Goal: Information Seeking & Learning: Understand process/instructions

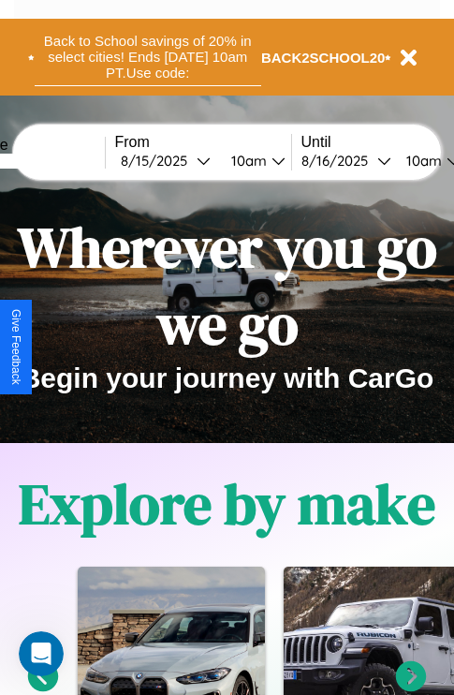
click at [147, 57] on button "Back to School savings of 20% in select cities! Ends [DATE] 10am PT. Use code:" at bounding box center [148, 57] width 227 height 58
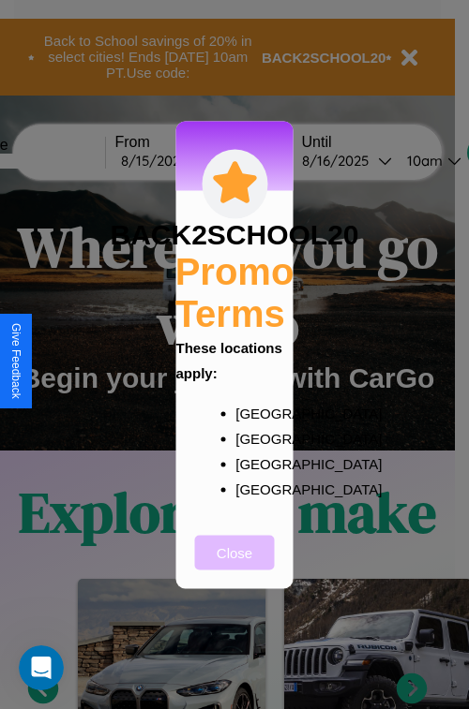
click at [234, 565] on button "Close" at bounding box center [235, 552] width 80 height 35
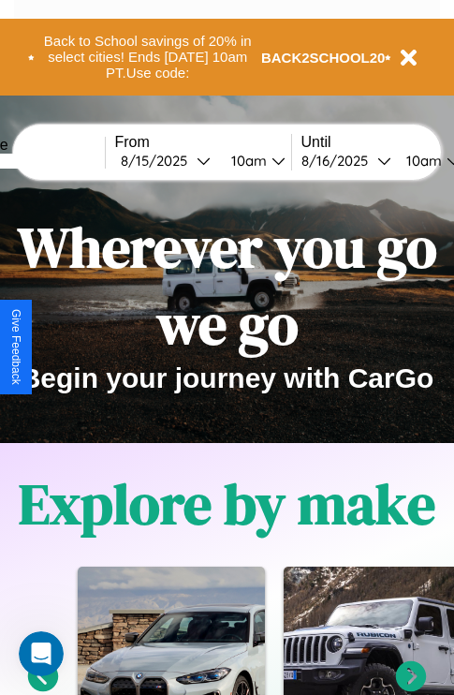
scroll to position [2270, 0]
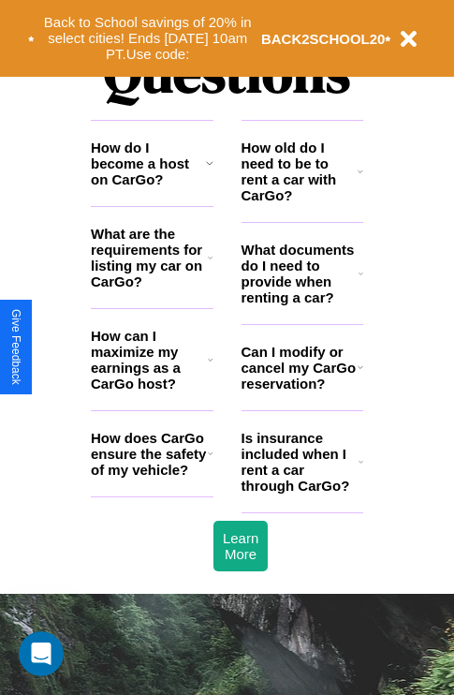
click at [361, 179] on icon at bounding box center [361, 171] width 6 height 15
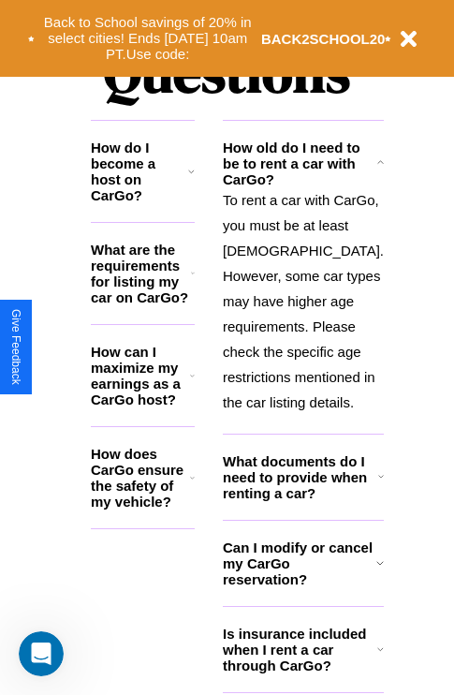
click at [195, 179] on icon at bounding box center [191, 171] width 7 height 15
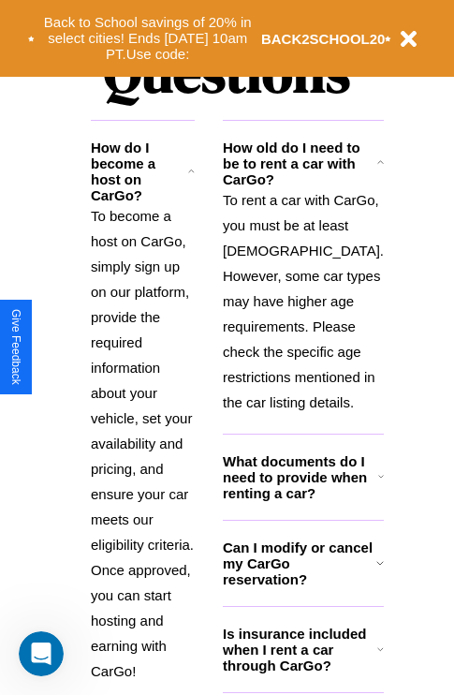
click at [302, 501] on h3 "What documents do I need to provide when renting a car?" at bounding box center [301, 478] width 156 height 48
